Goal: Task Accomplishment & Management: Manage account settings

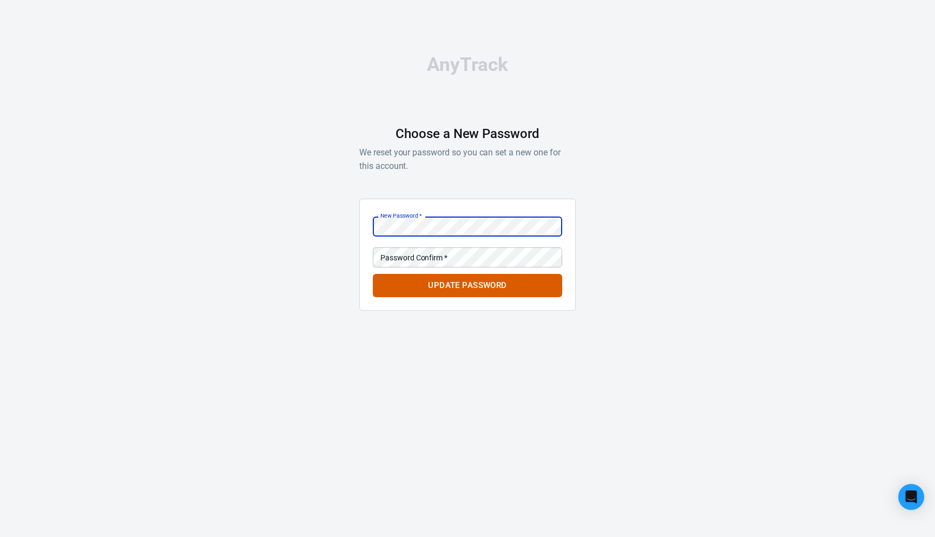
click at [792, 233] on div "AnyTrack Choose a New Password We reset your password so you can set a new one …" at bounding box center [467, 187] width 935 height 374
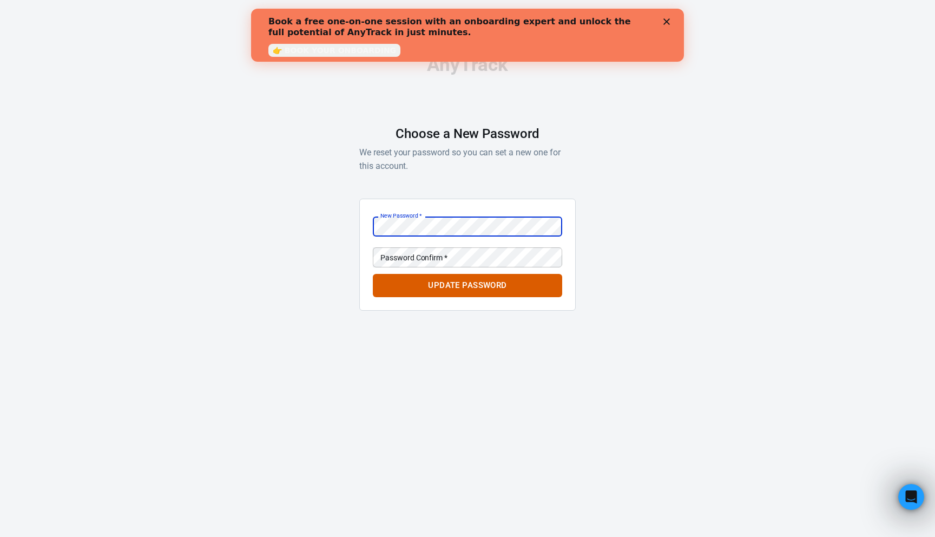
click at [619, 139] on div "AnyTrack Choose a New Password We reset your password so you can set a new one …" at bounding box center [467, 187] width 935 height 374
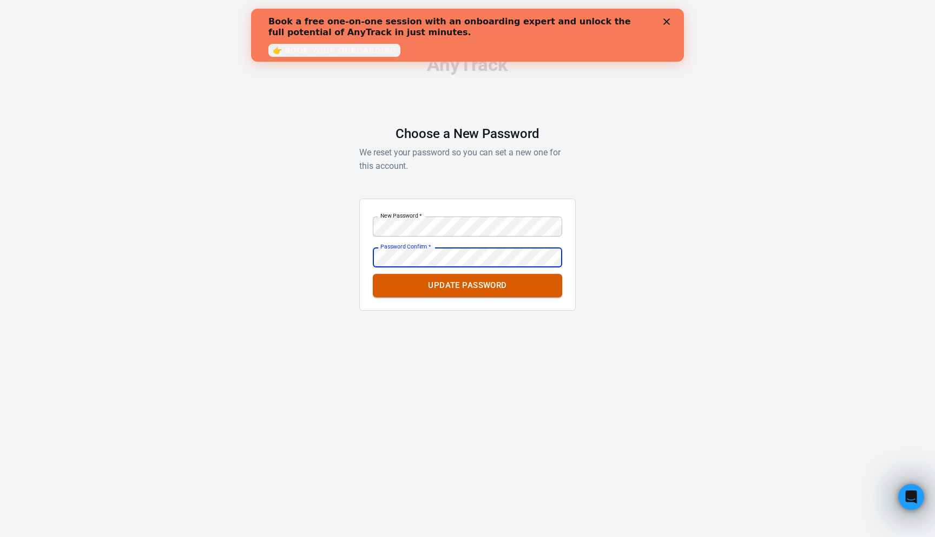
click at [477, 288] on button "Update Password" at bounding box center [467, 285] width 189 height 23
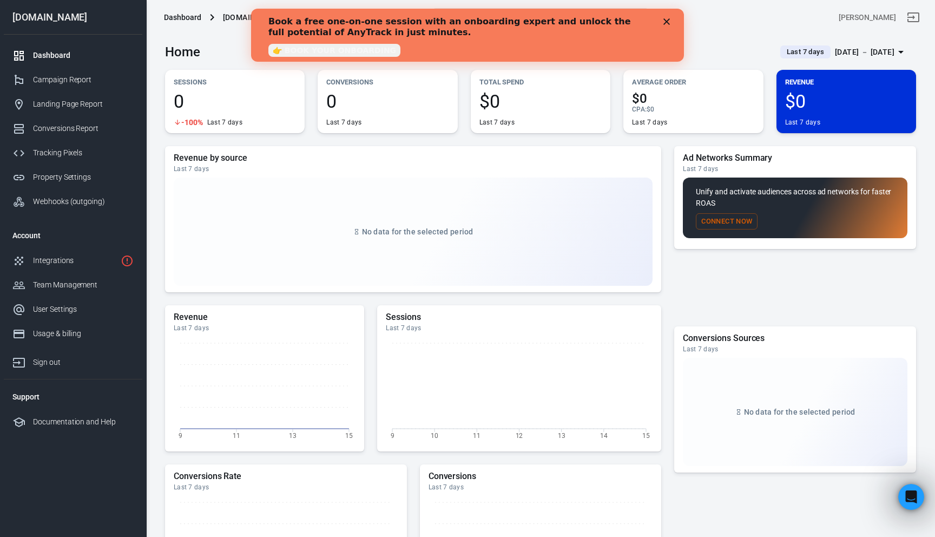
click at [676, 19] on div "Book a free one-on-one session with an onboarding expert and unlock the full po…" at bounding box center [467, 35] width 433 height 44
click at [669, 19] on div "Close" at bounding box center [668, 21] width 11 height 6
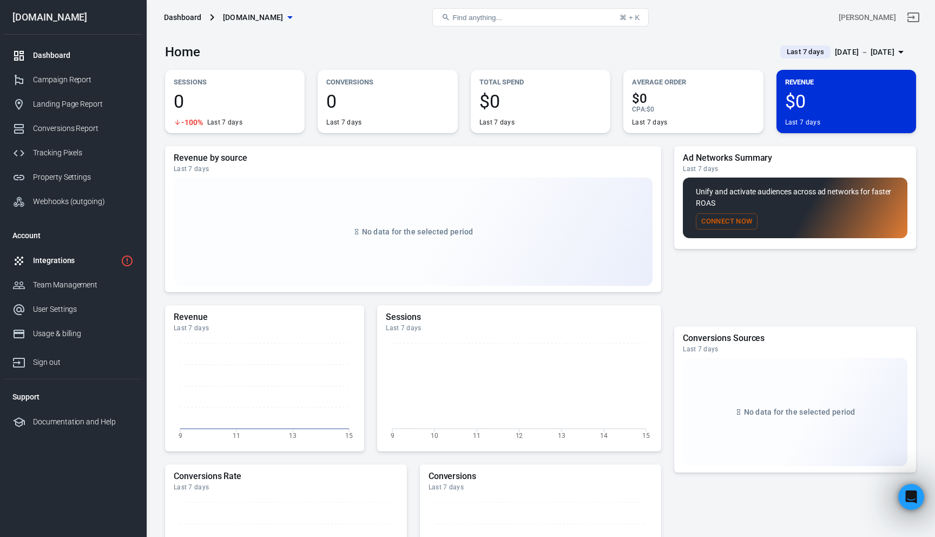
click at [82, 261] on div "Integrations" at bounding box center [74, 260] width 83 height 11
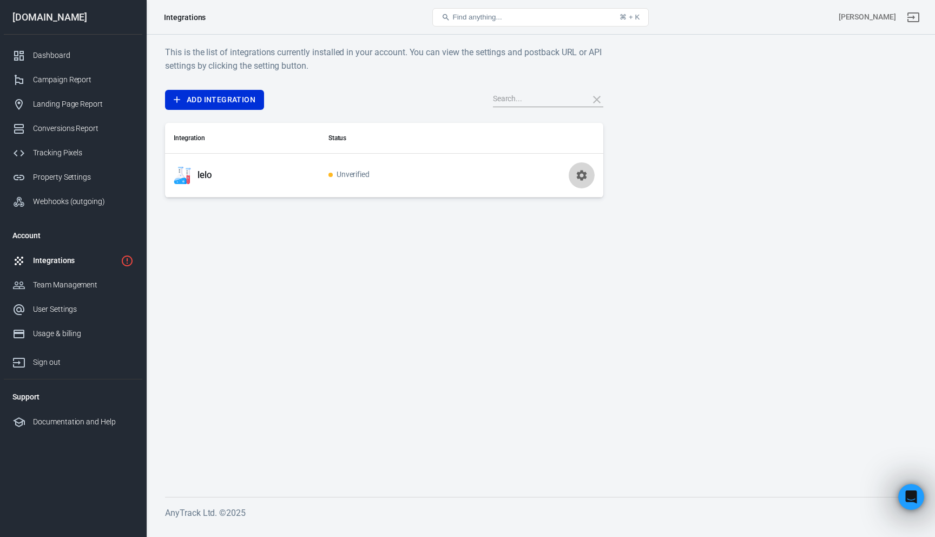
click at [578, 180] on icon "button" at bounding box center [581, 175] width 13 height 13
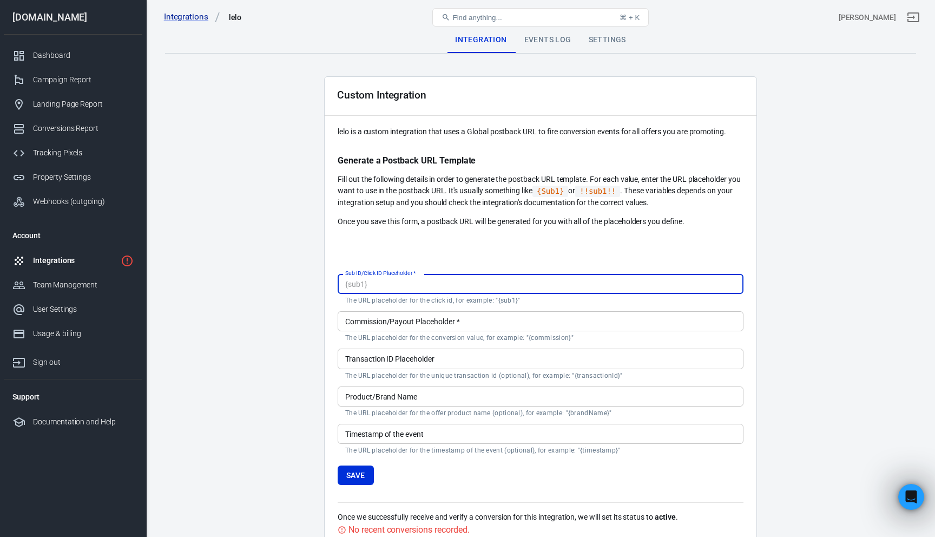
click at [414, 283] on input "Sub ID/Click ID Placeholder   *" at bounding box center [541, 284] width 406 height 20
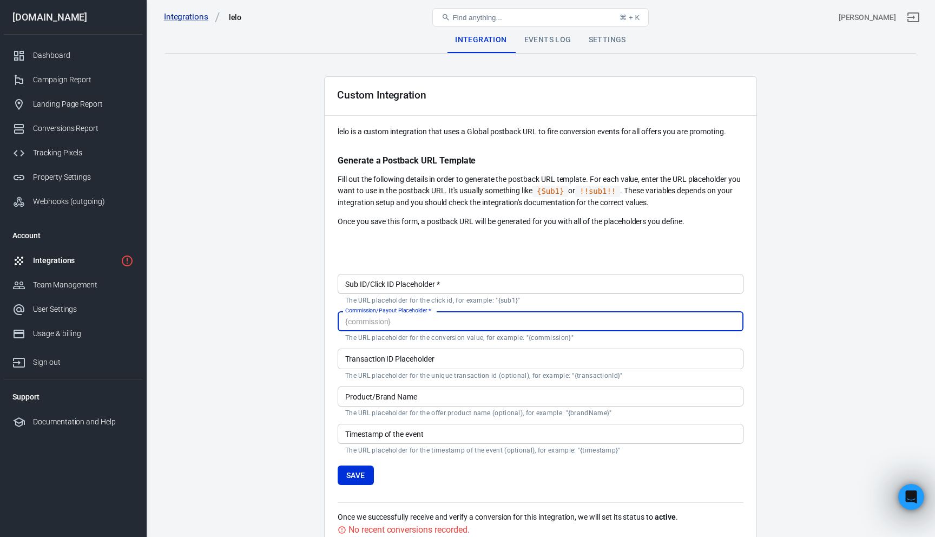
click at [403, 322] on input "Commission/Payout Placeholder   *" at bounding box center [541, 321] width 406 height 20
click at [408, 348] on form "Sub ID/Click ID Placeholder   * Sub ID/Click ID Placeholder   * The URL placeho…" at bounding box center [541, 376] width 406 height 215
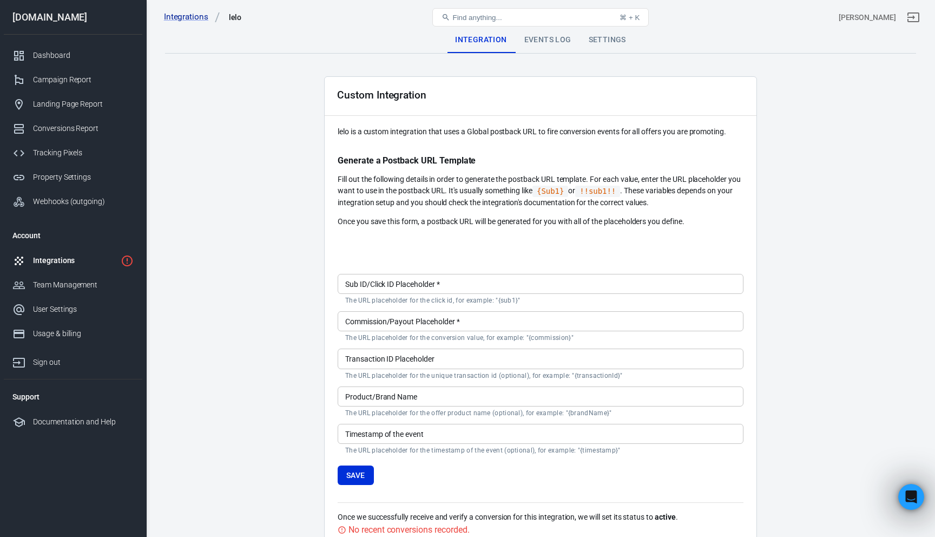
click at [402, 361] on input "Transaction ID Placeholder" at bounding box center [541, 358] width 406 height 20
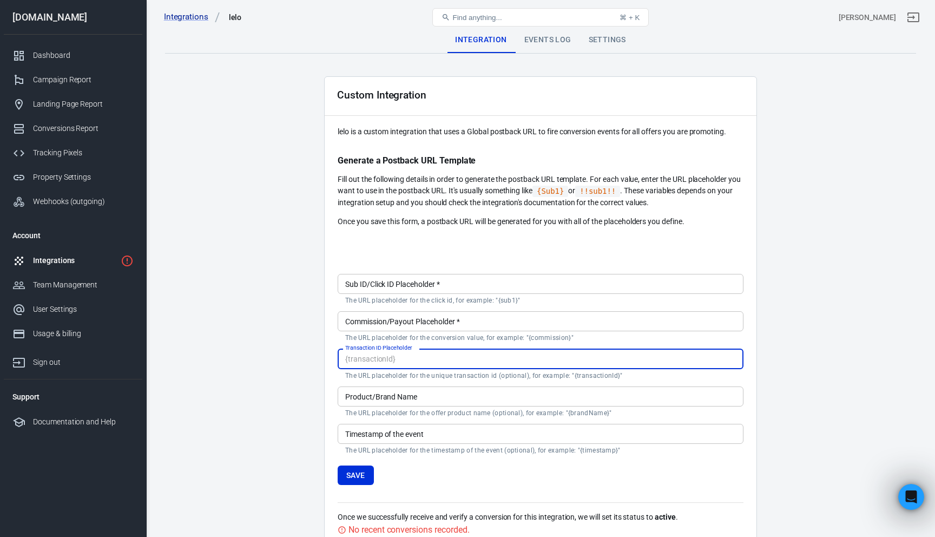
click at [396, 395] on input "Product/Brand Name" at bounding box center [541, 396] width 406 height 20
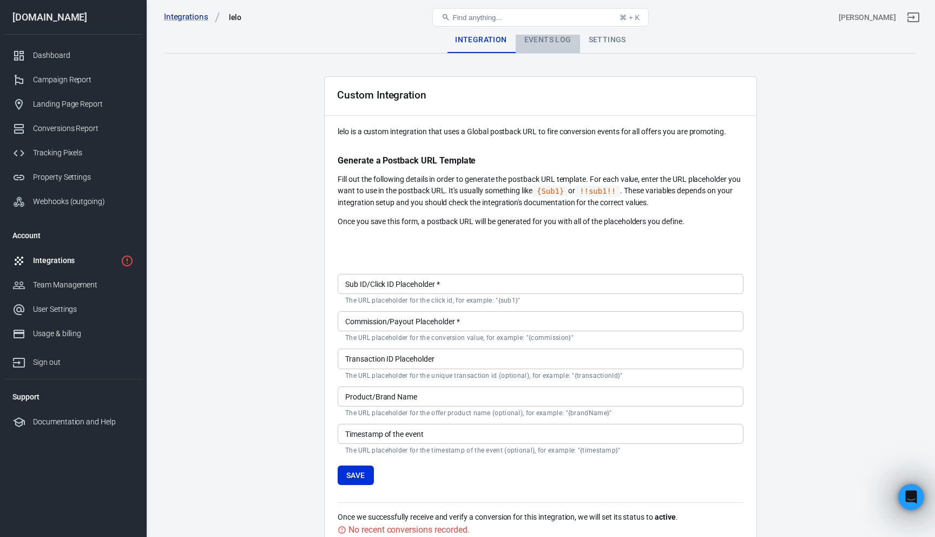
click at [543, 43] on div "Events Log" at bounding box center [548, 40] width 64 height 26
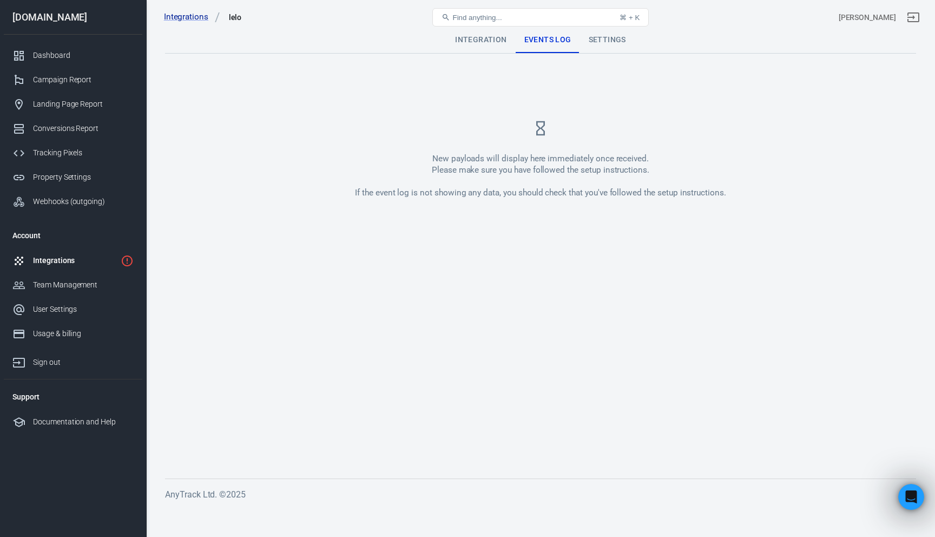
click at [595, 51] on div "Settings" at bounding box center [607, 40] width 55 height 26
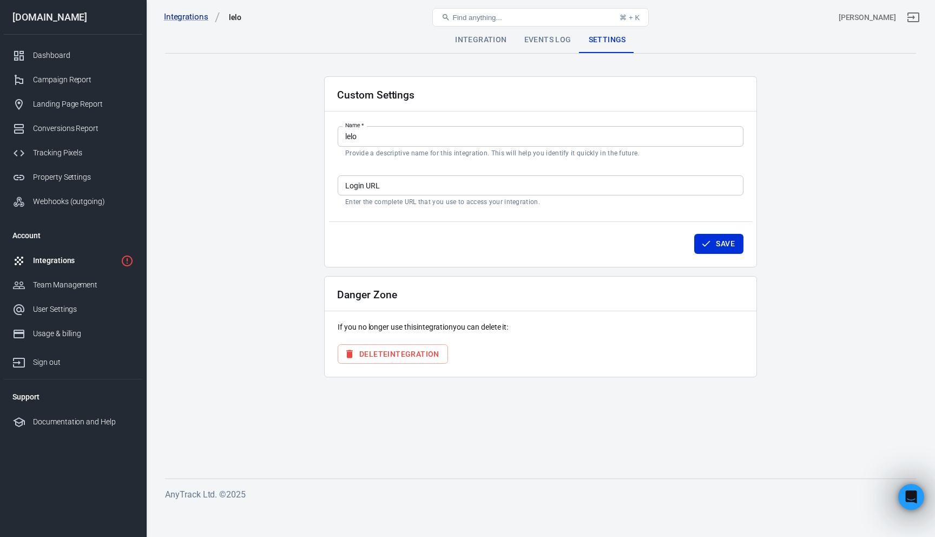
click at [385, 186] on input "Login URL" at bounding box center [541, 185] width 406 height 20
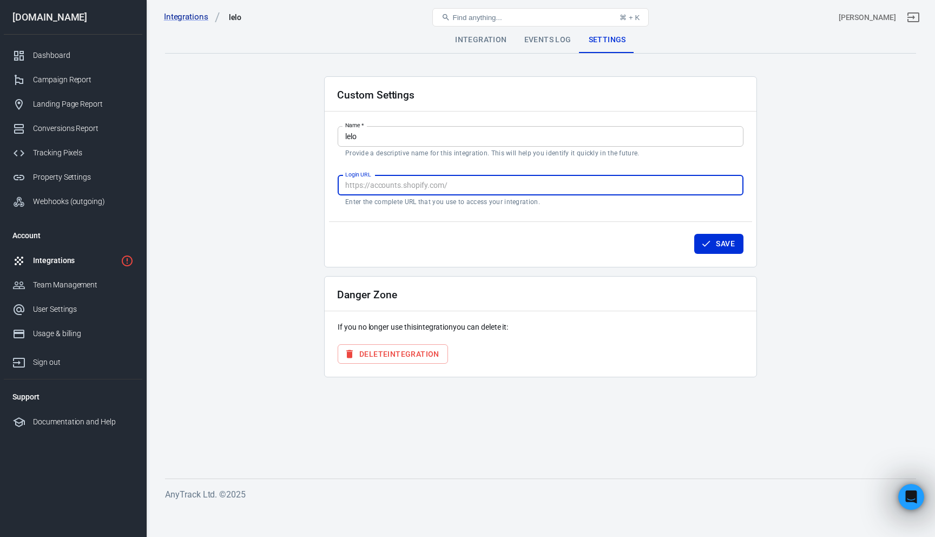
click at [363, 185] on input "Login URL" at bounding box center [541, 185] width 406 height 20
paste input "[URL][DOMAIN_NAME]"
type input "[URL][DOMAIN_NAME]"
click at [397, 205] on p "Enter the complete URL that you use to access your integration." at bounding box center [540, 202] width 391 height 9
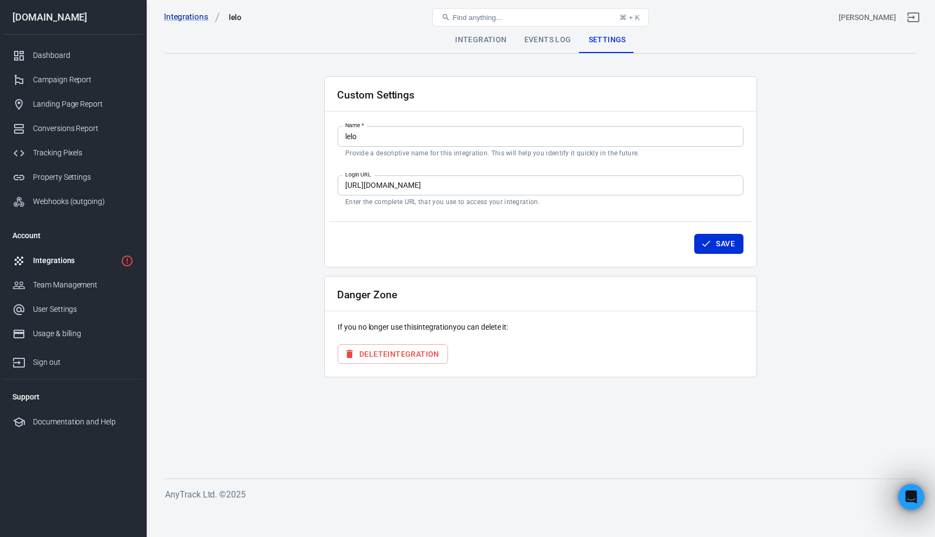
click at [397, 205] on p "Enter the complete URL that you use to access your integration." at bounding box center [540, 202] width 391 height 9
click at [381, 135] on input "lelo" at bounding box center [541, 136] width 406 height 20
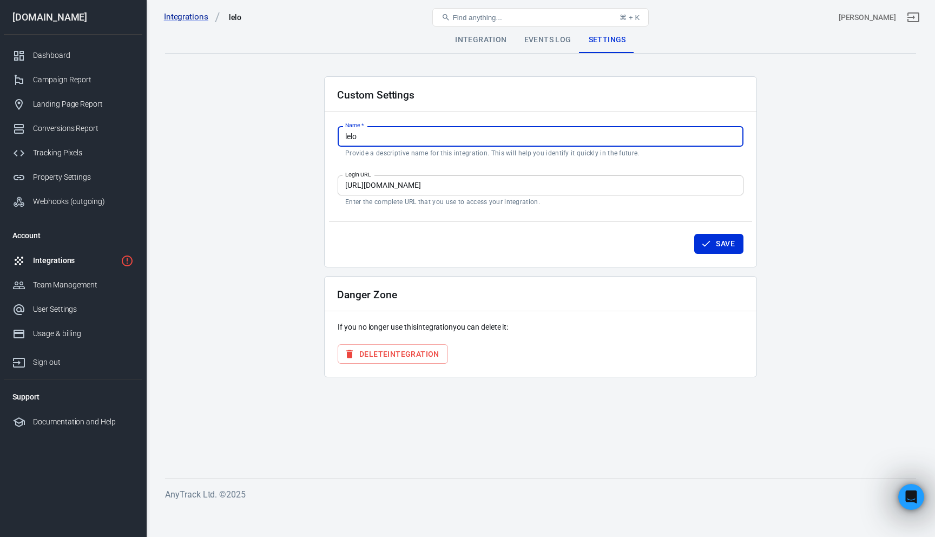
click at [381, 135] on input "lelo" at bounding box center [541, 136] width 406 height 20
type input "LELO"
click at [702, 245] on icon "button" at bounding box center [706, 243] width 11 height 11
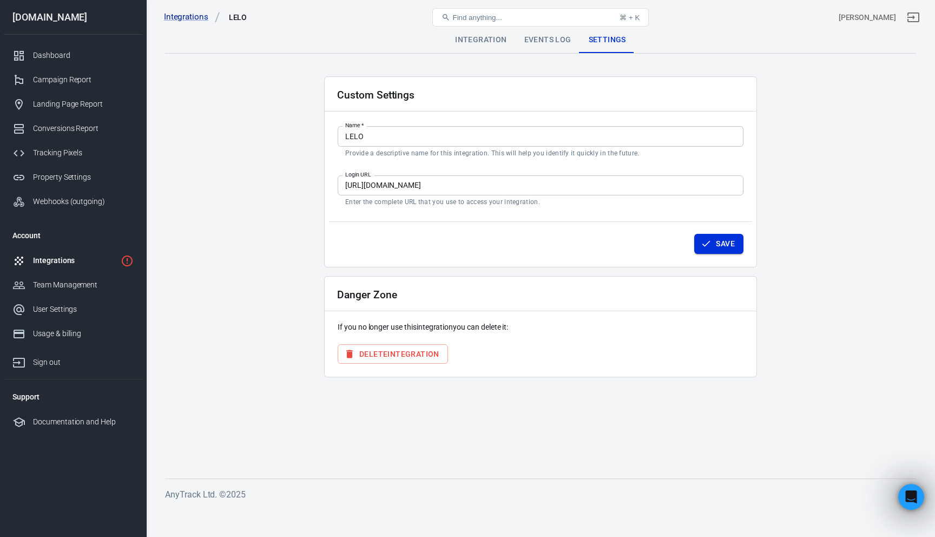
click at [718, 239] on button "Save" at bounding box center [718, 244] width 49 height 20
click at [531, 36] on div "Events Log" at bounding box center [548, 40] width 64 height 26
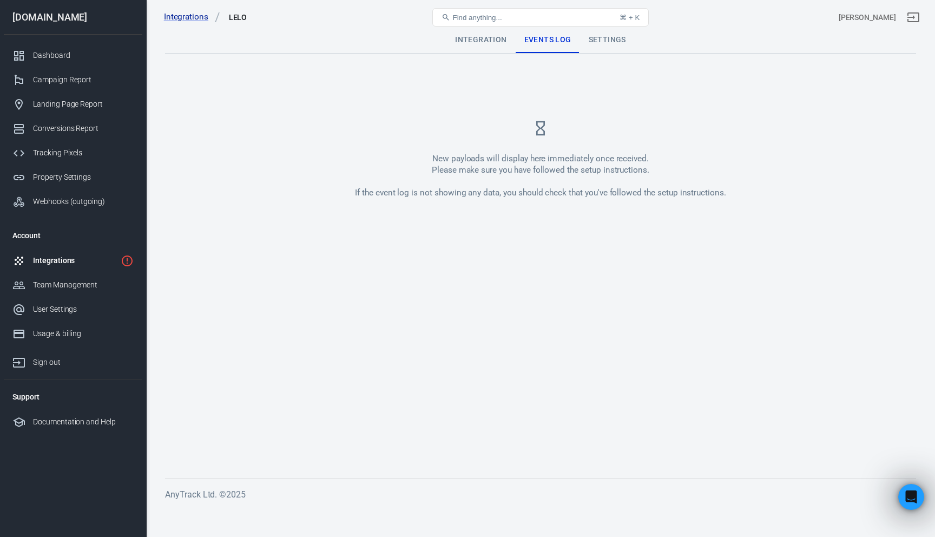
click at [479, 44] on div "Integration" at bounding box center [480, 40] width 69 height 26
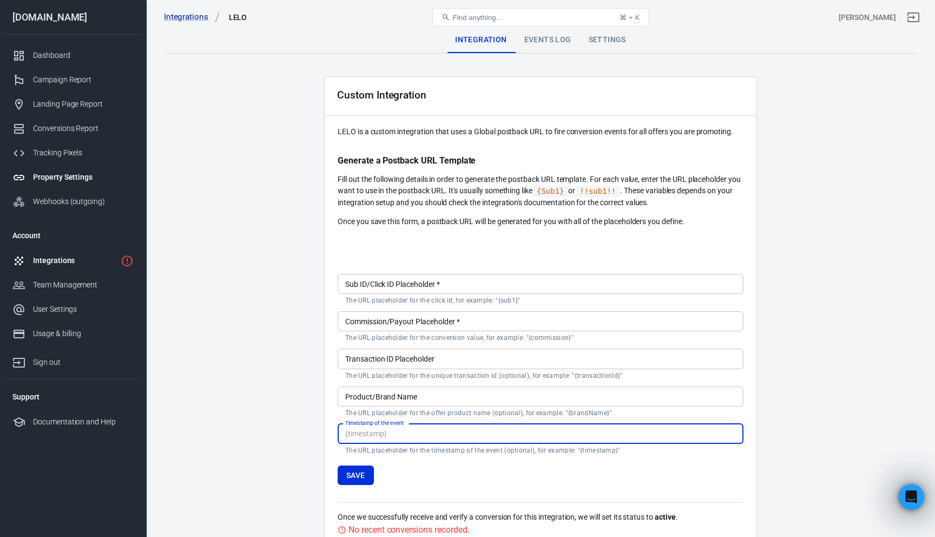
click at [101, 174] on div "Property Settings" at bounding box center [83, 177] width 101 height 11
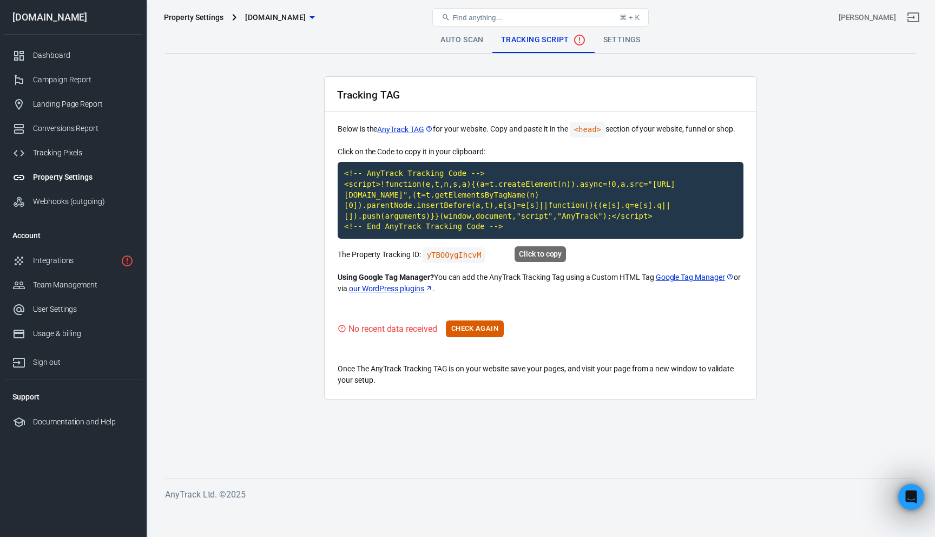
click at [413, 196] on code "<!-- AnyTrack Tracking Code --> <script>!function(e,t,n,s,a){(a=t.createElement…" at bounding box center [541, 200] width 406 height 77
drag, startPoint x: 551, startPoint y: 233, endPoint x: 341, endPoint y: 161, distance: 222.6
click at [341, 161] on div "Click on the Code to copy it in your clipboard: <!-- AnyTrack Tracking Code -->…" at bounding box center [541, 192] width 406 height 93
click at [537, 248] on div "Click to copy" at bounding box center [540, 254] width 51 height 16
click at [493, 213] on code "<!-- AnyTrack Tracking Code --> <script>!function(e,t,n,s,a){(a=t.createElement…" at bounding box center [541, 200] width 406 height 77
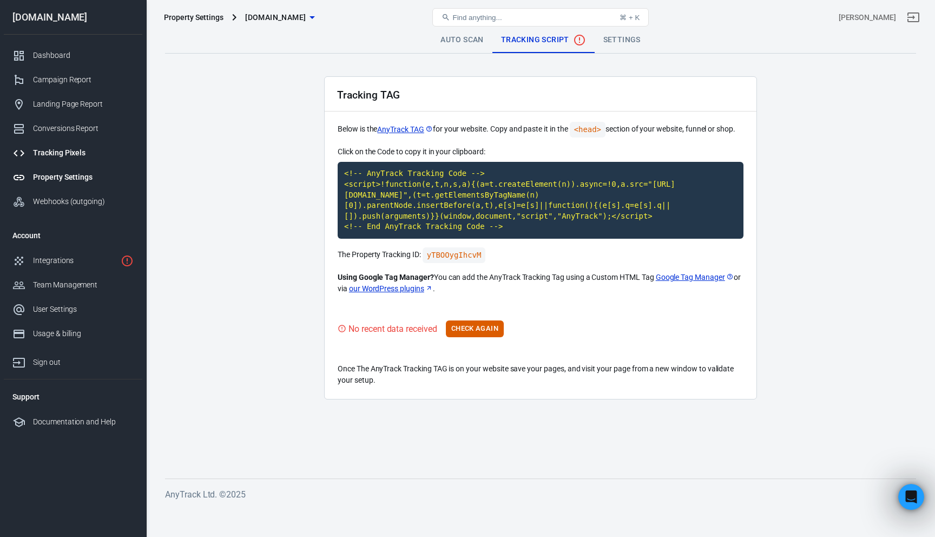
click at [56, 150] on div "Tracking Pixels" at bounding box center [83, 152] width 101 height 11
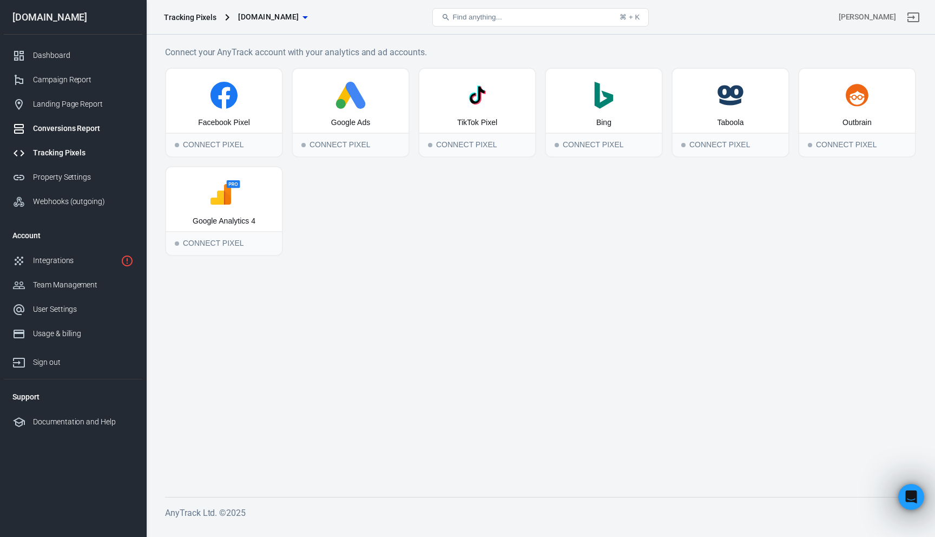
click at [64, 129] on div "Conversions Report" at bounding box center [83, 128] width 101 height 11
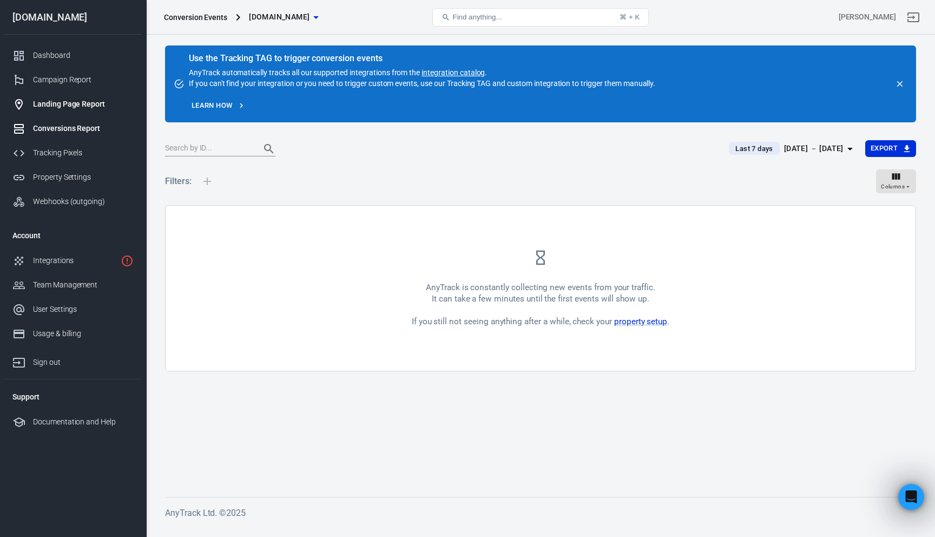
click at [56, 108] on div "Landing Page Report" at bounding box center [83, 103] width 101 height 11
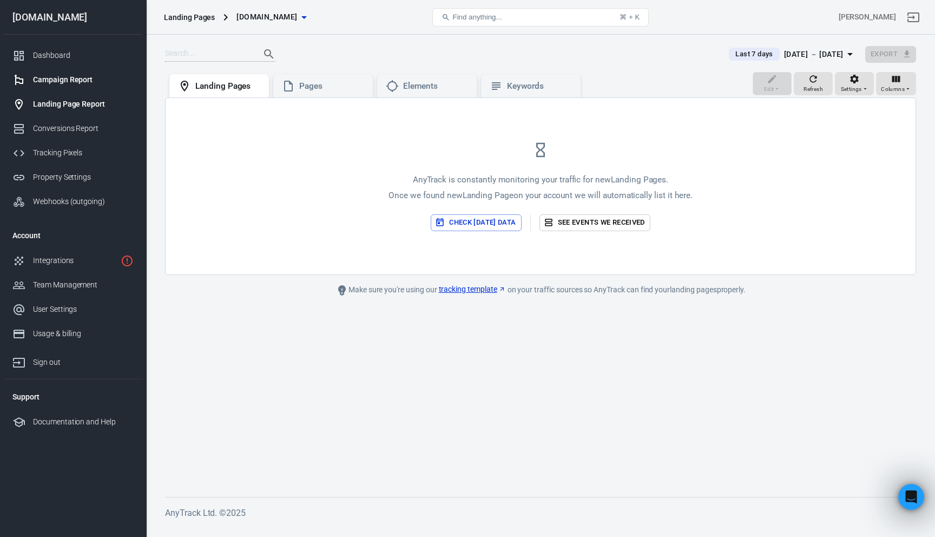
click at [67, 73] on link "Campaign Report" at bounding box center [73, 80] width 139 height 24
